Goal: Transaction & Acquisition: Purchase product/service

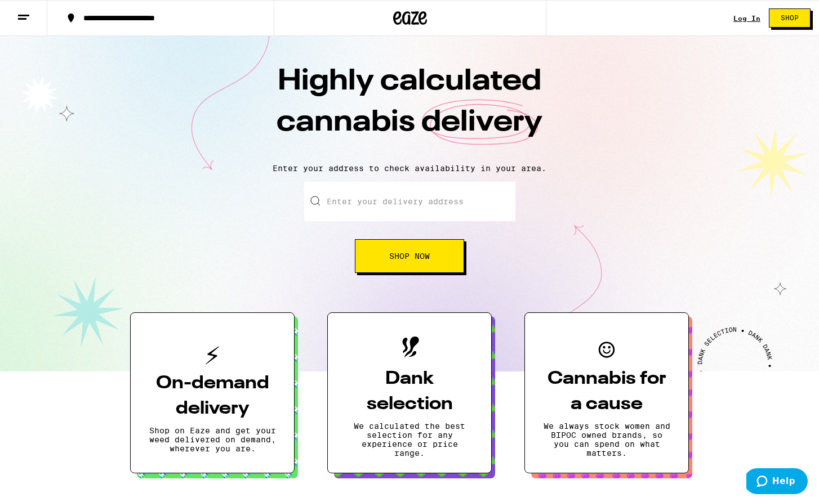
click at [435, 196] on input "Enter your delivery address" at bounding box center [409, 201] width 211 height 39
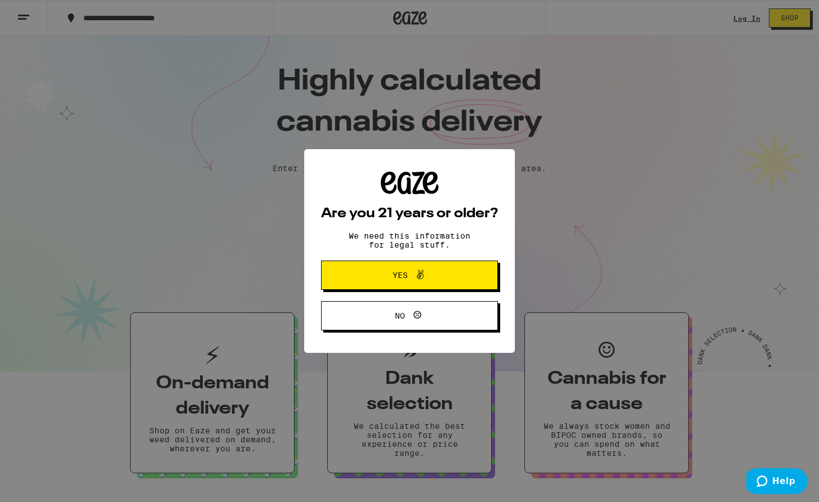
click at [441, 279] on span "Yes" at bounding box center [410, 275] width 86 height 15
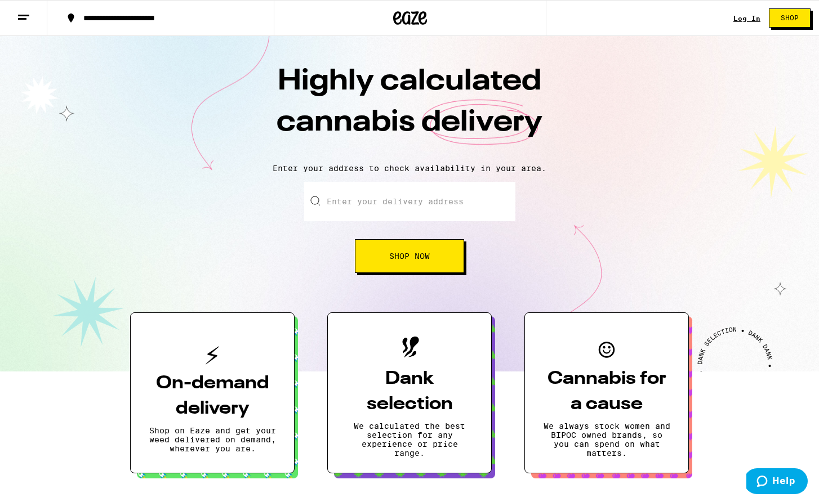
click at [410, 200] on input "Enter your delivery address" at bounding box center [409, 201] width 211 height 39
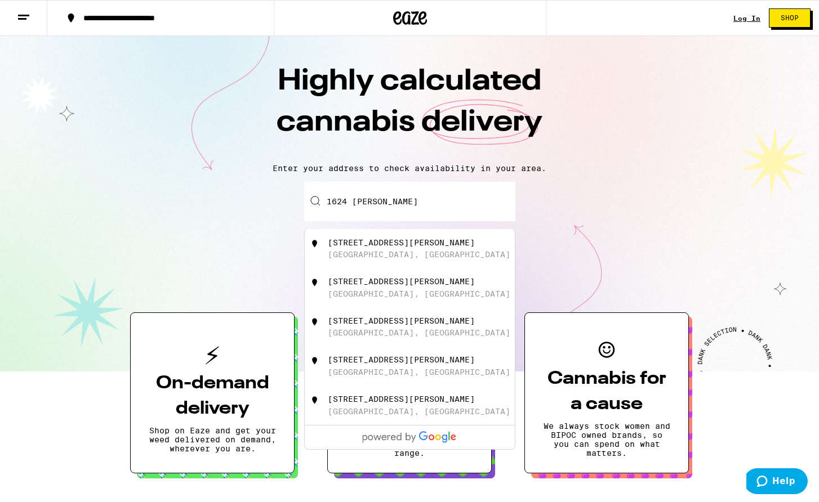
click at [408, 296] on div "[STREET_ADDRESS][PERSON_NAME]" at bounding box center [428, 287] width 201 height 21
type input "[STREET_ADDRESS][PERSON_NAME]"
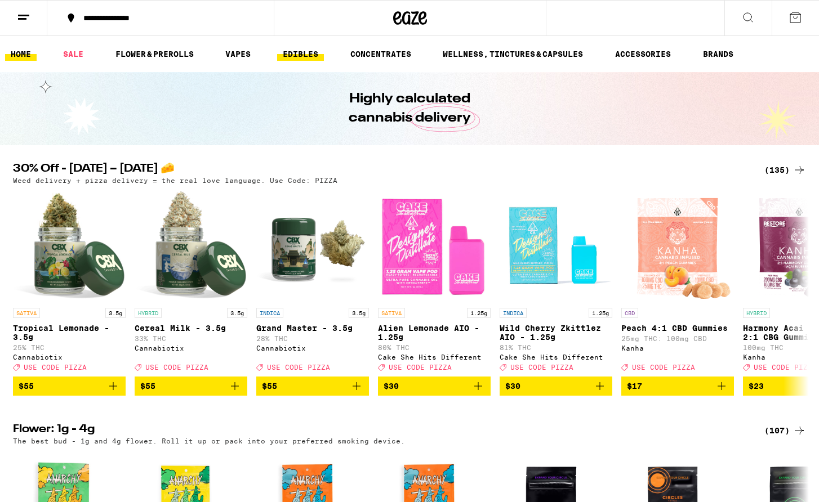
click at [298, 52] on link "EDIBLES" at bounding box center [300, 54] width 47 height 14
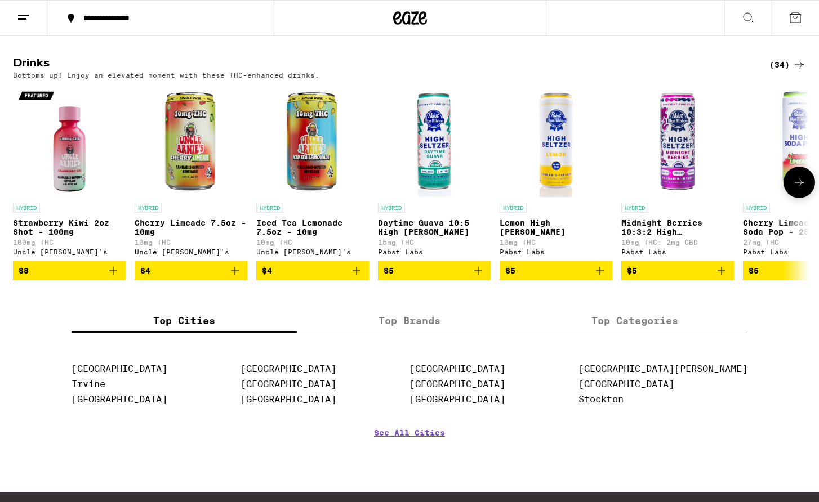
scroll to position [622, 0]
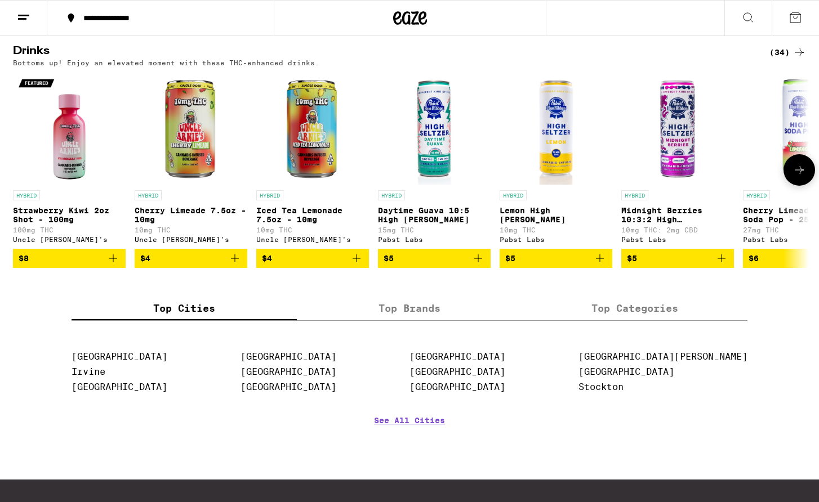
click at [801, 177] on icon at bounding box center [799, 170] width 14 height 14
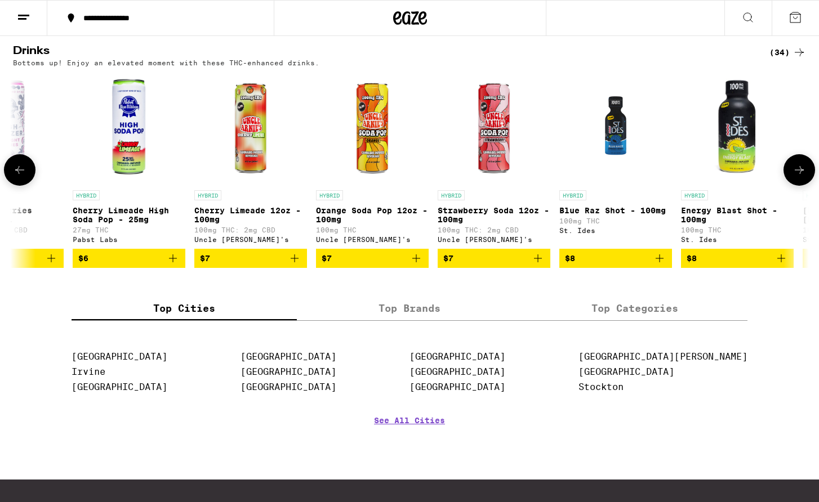
click at [19, 177] on icon at bounding box center [20, 170] width 14 height 14
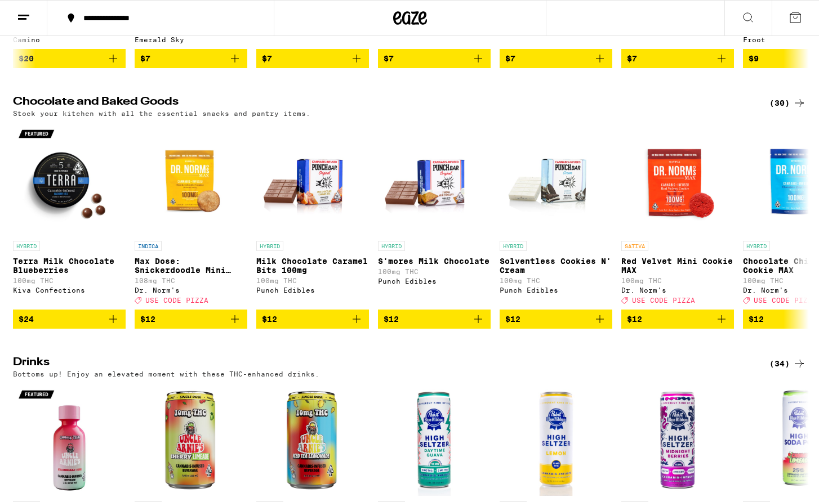
scroll to position [601, 0]
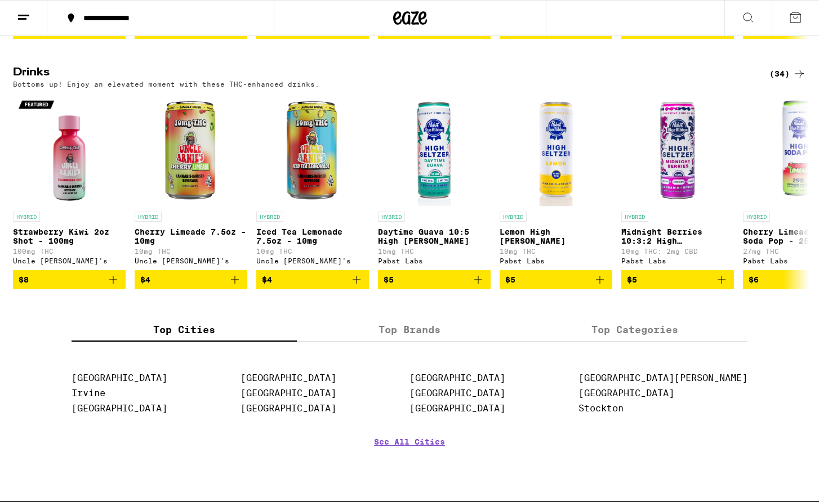
click at [780, 81] on div "(34)" at bounding box center [787, 74] width 37 height 14
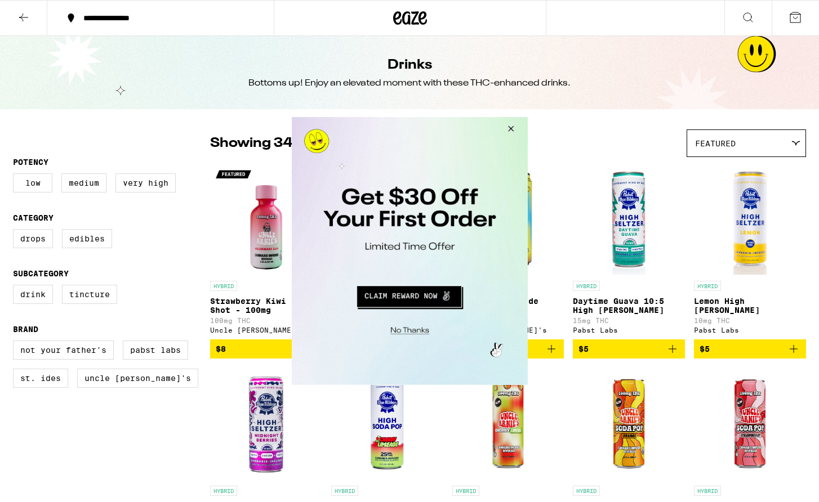
click at [510, 131] on button "Close Modal" at bounding box center [508, 130] width 30 height 27
